Goal: Check status

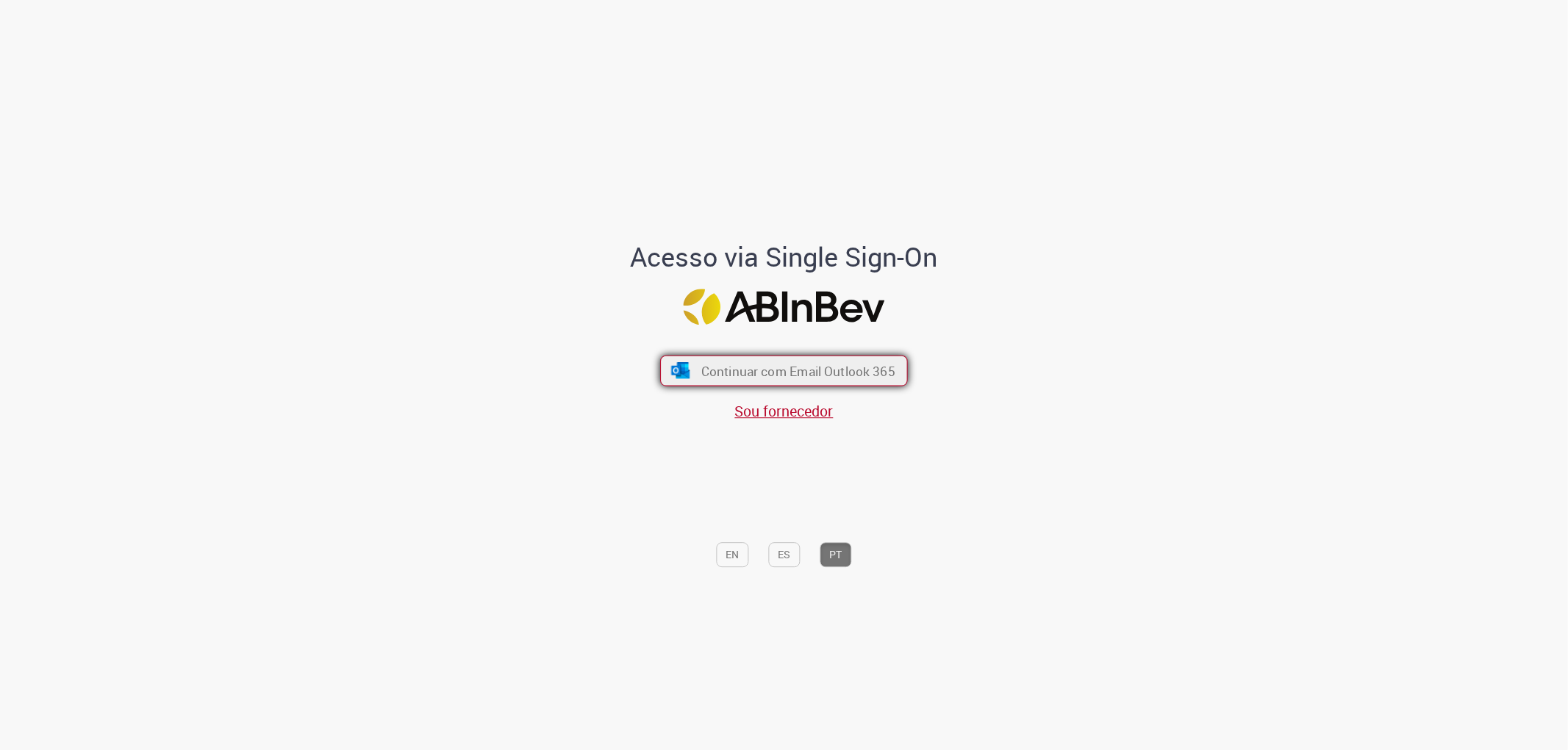
click at [825, 364] on span "Continuar com Email Outlook 365" at bounding box center [798, 371] width 194 height 17
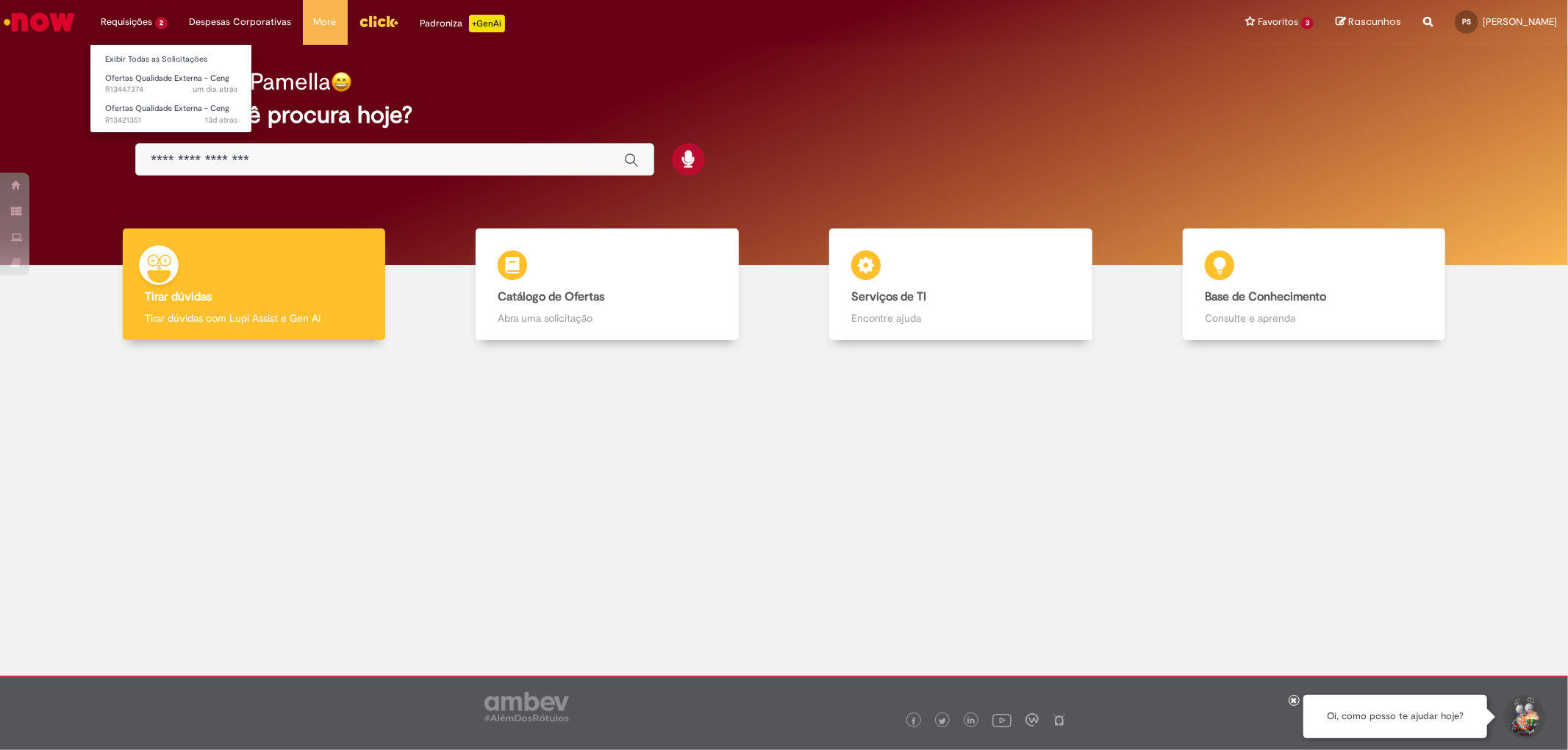
click at [130, 23] on li "Requisições 2 Exibir Todas as Solicitações Ofertas Qualidade Externa - Ceng um …" at bounding box center [134, 22] width 89 height 44
click at [151, 93] on span "um dia atrás um dia atrás R13447374" at bounding box center [171, 90] width 132 height 12
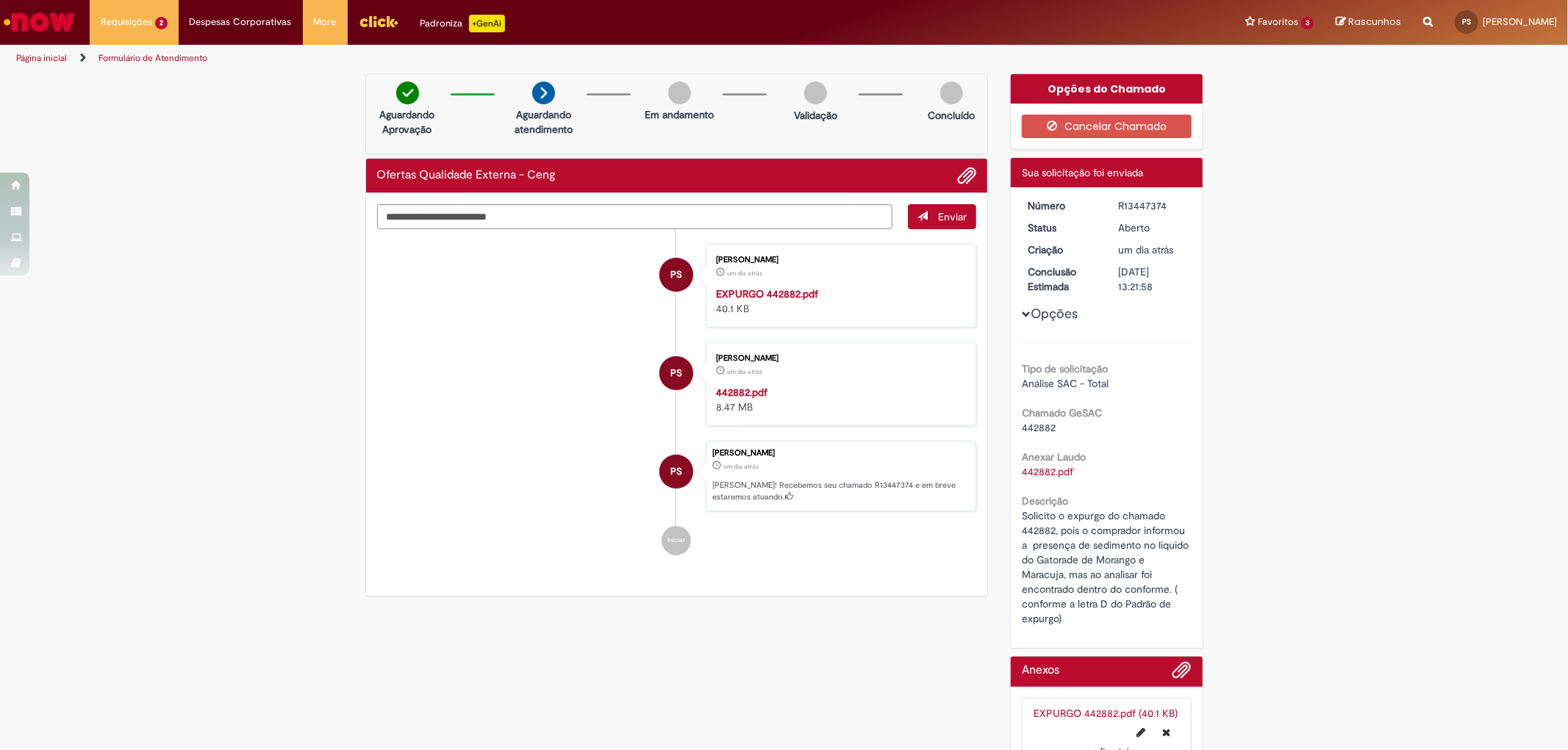
click at [1032, 431] on span "442882" at bounding box center [1039, 428] width 34 height 13
copy span "442882"
click at [1302, 465] on div "Verificar Código de Barras Aguardando Aprovação Aguardando atendimento Em andam…" at bounding box center [784, 429] width 1568 height 712
click at [1033, 430] on span "442882" at bounding box center [1039, 428] width 34 height 13
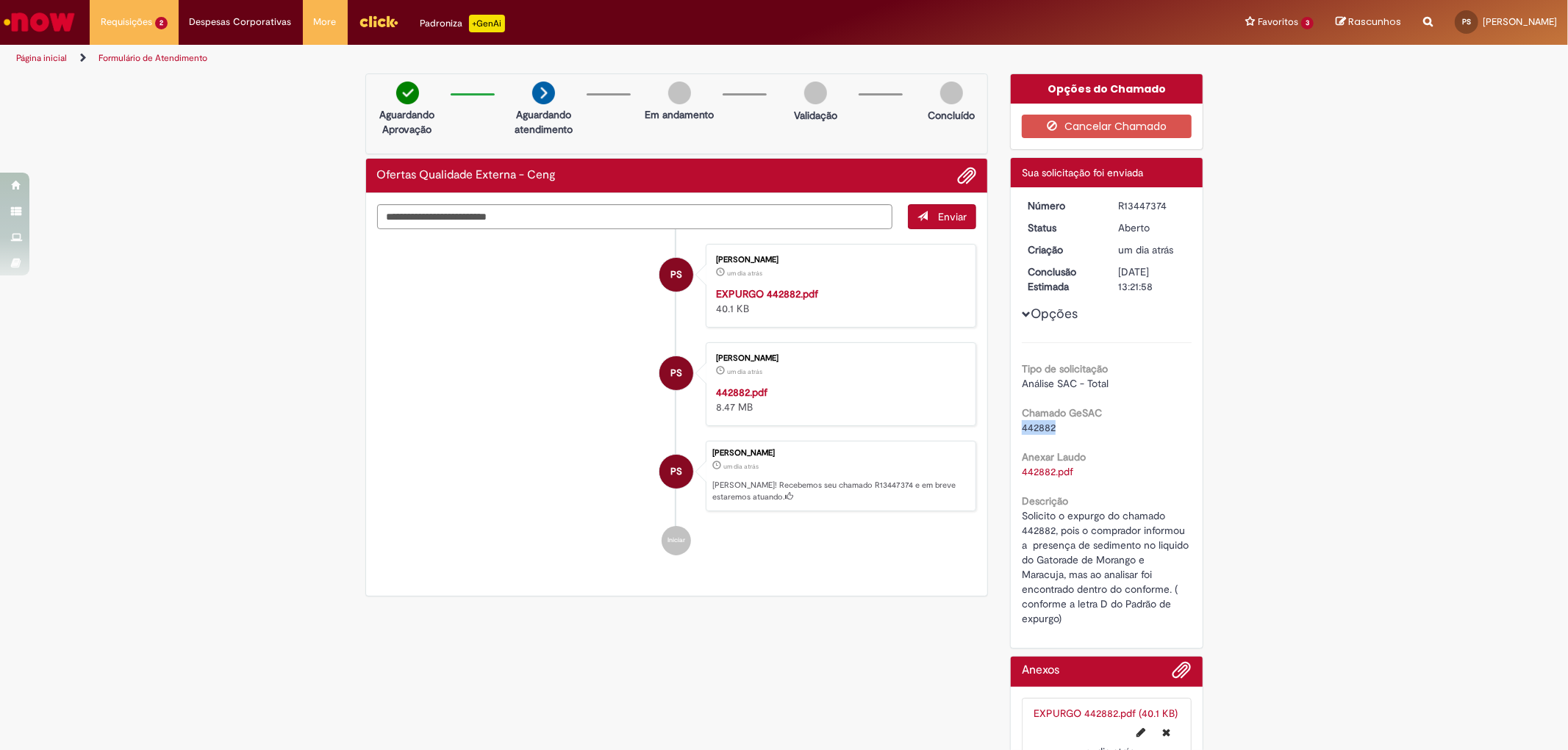
click at [1033, 430] on span "442882" at bounding box center [1039, 428] width 34 height 13
copy span "442882"
